Goal: Task Accomplishment & Management: Manage account settings

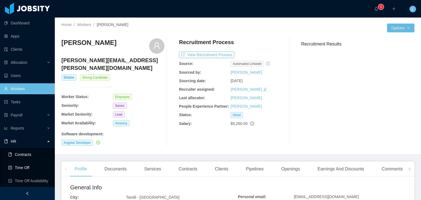
scroll to position [27, 0]
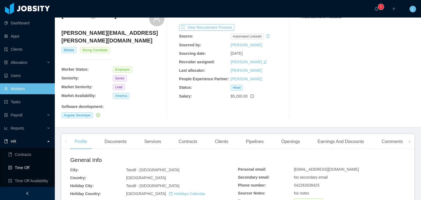
click at [29, 170] on link "Time Off" at bounding box center [29, 167] width 42 height 11
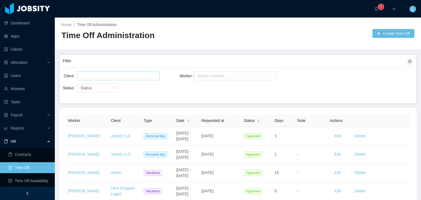
click at [117, 78] on div at bounding box center [117, 76] width 77 height 8
click at [230, 78] on div "Search workers..." at bounding box center [233, 75] width 71 height 5
type input "**********"
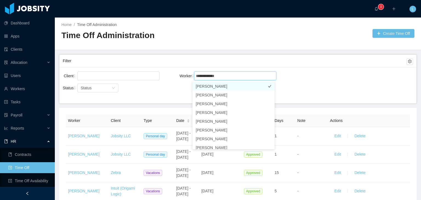
click at [232, 89] on li "[PERSON_NAME]" at bounding box center [234, 86] width 82 height 9
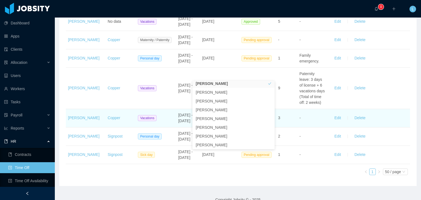
scroll to position [200, 0]
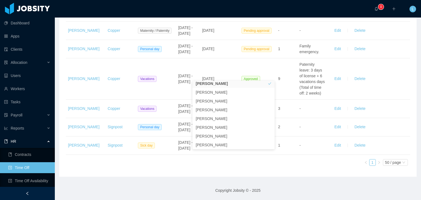
click at [191, 159] on div "Worker Client Type Date Requested at Status Days Note Actions [PERSON_NAME][GEO…" at bounding box center [238, 62] width 345 height 216
